Goal: Find specific page/section: Find specific page/section

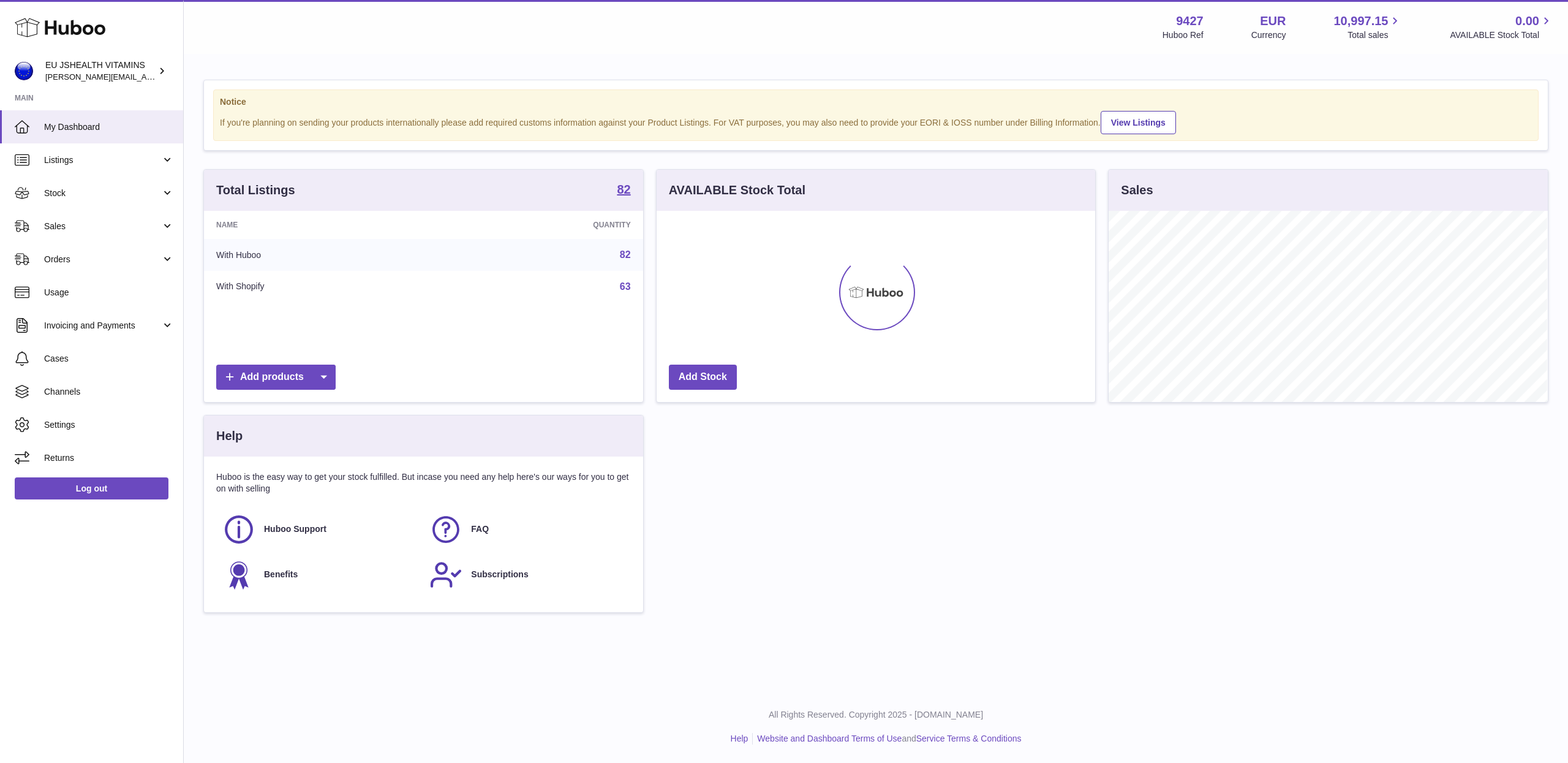
scroll to position [191, 438]
click at [101, 225] on span "Sales" at bounding box center [102, 227] width 117 height 12
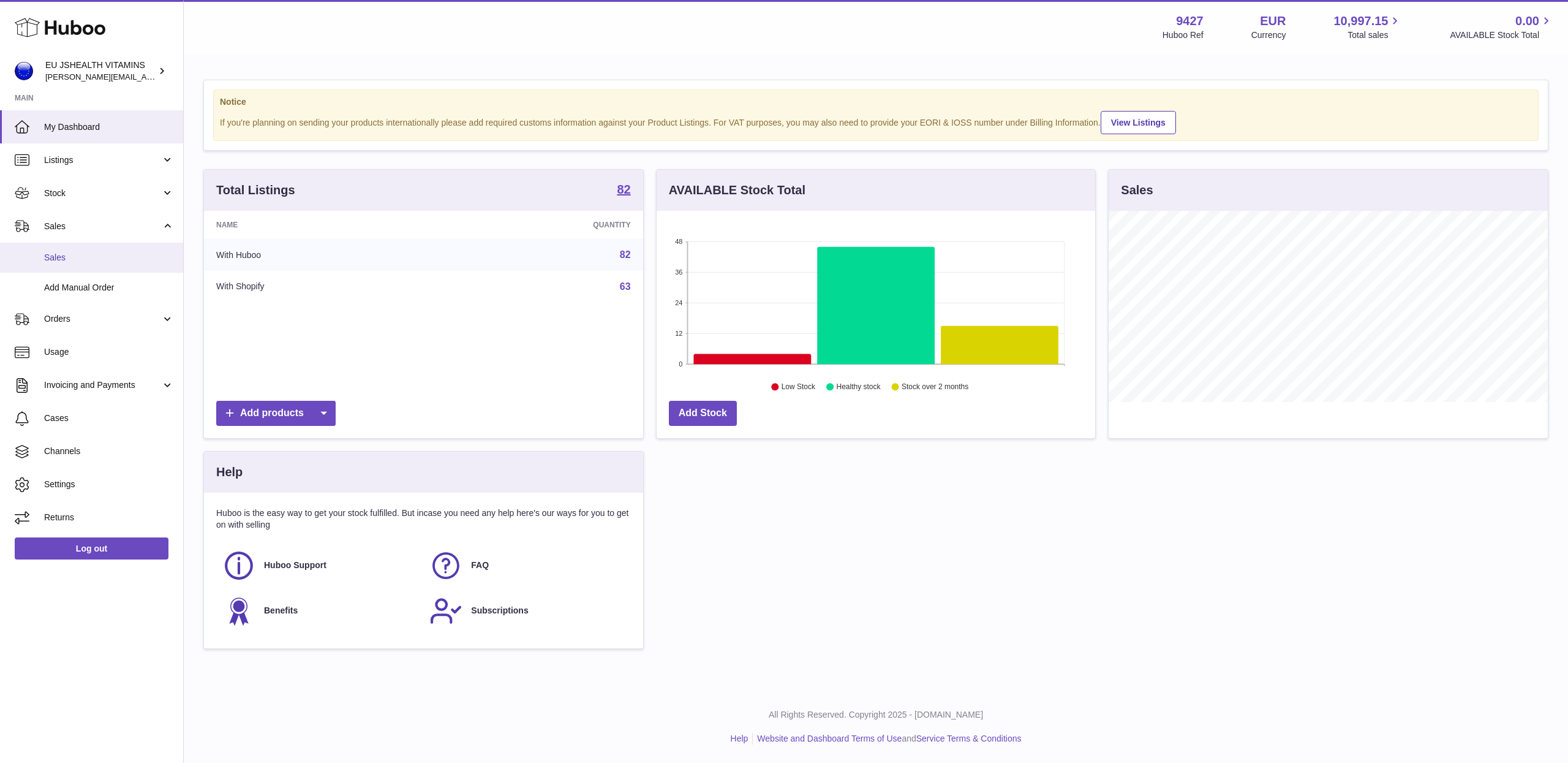
click at [75, 254] on span "Sales" at bounding box center [108, 258] width 130 height 12
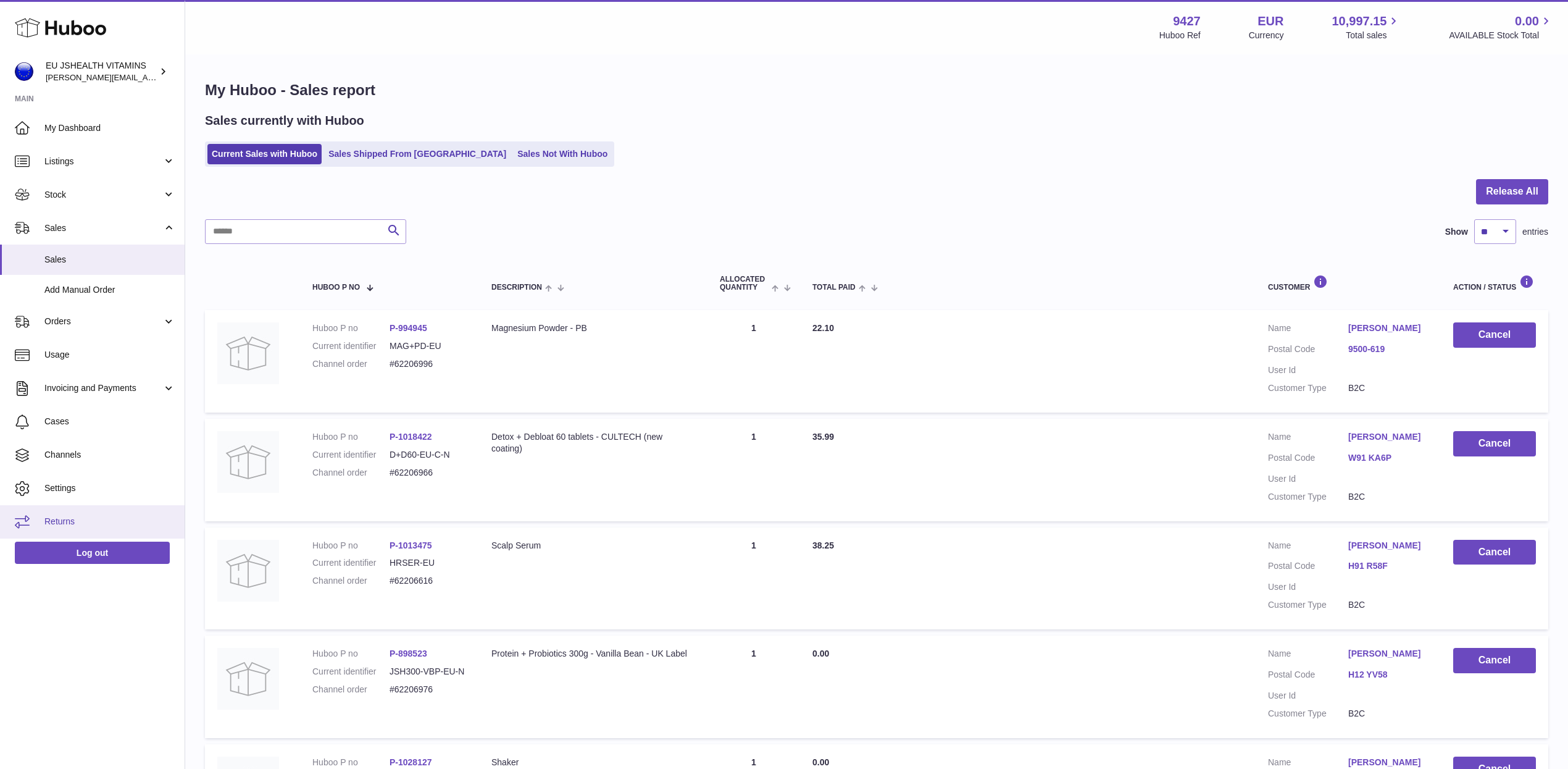
click at [55, 515] on span "Returns" at bounding box center [109, 521] width 131 height 12
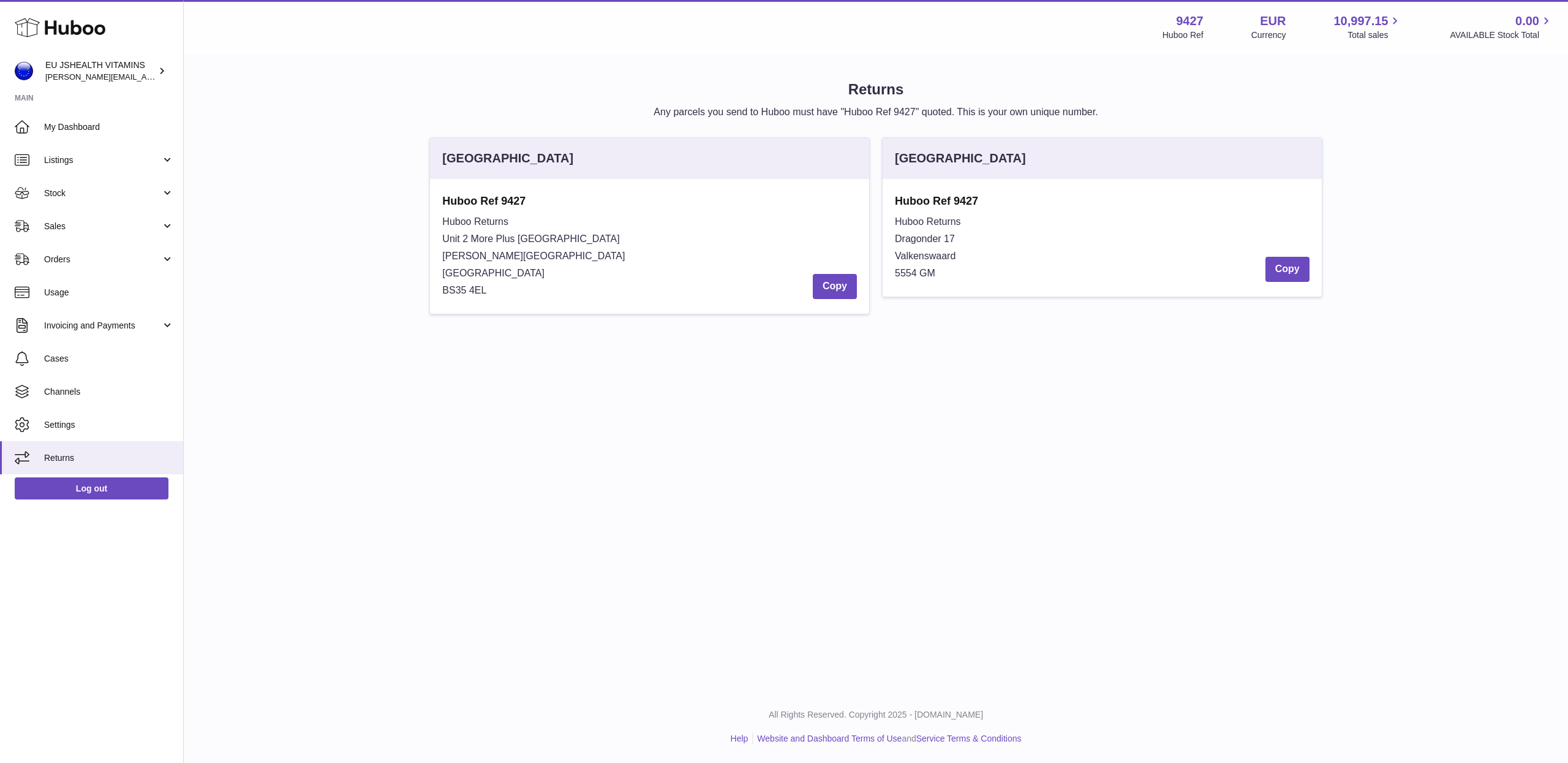
drag, startPoint x: 988, startPoint y: 200, endPoint x: 890, endPoint y: 197, distance: 98.0
click at [890, 197] on div "Huboo Ref 9427 Huboo Returns Dragonder 17 Valkenswaard 5554 GM Copy" at bounding box center [1103, 238] width 439 height 117
copy strong "Huboo Ref 9427"
